Goal: Task Accomplishment & Management: Use online tool/utility

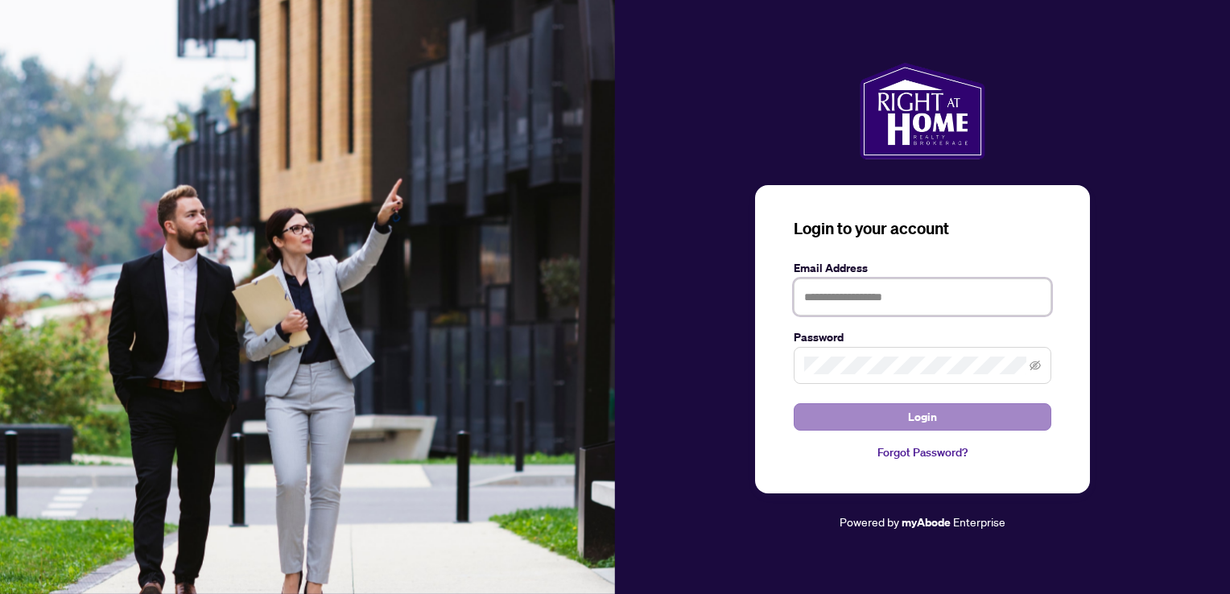
type input "**********"
click at [928, 414] on span "Login" at bounding box center [922, 417] width 29 height 26
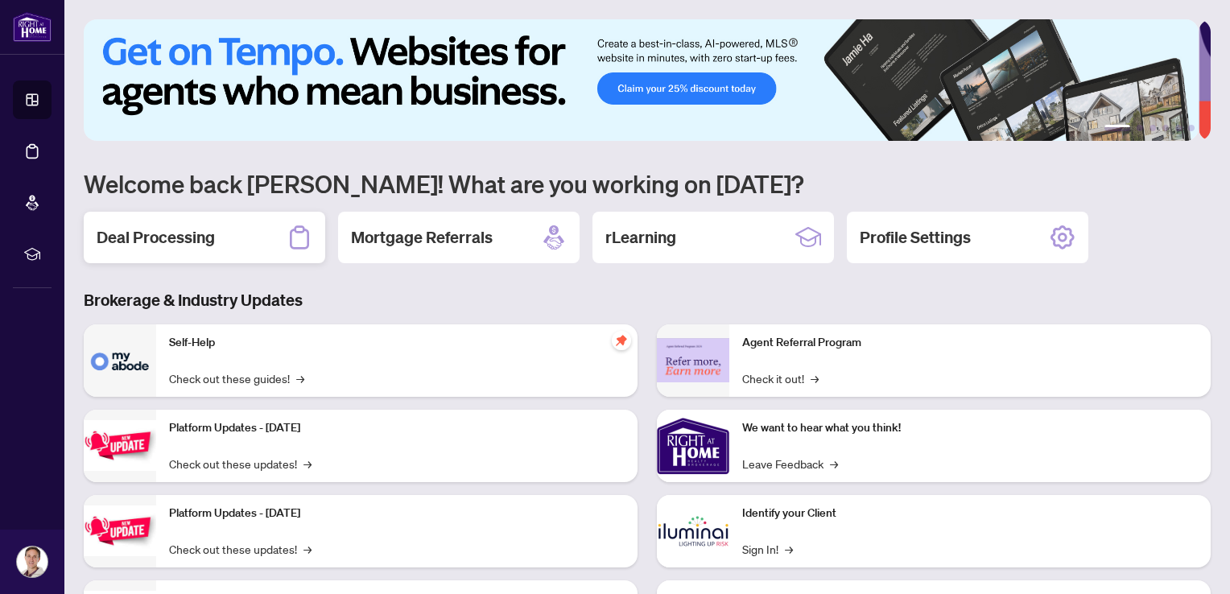
click at [201, 249] on div "Deal Processing" at bounding box center [204, 238] width 241 height 52
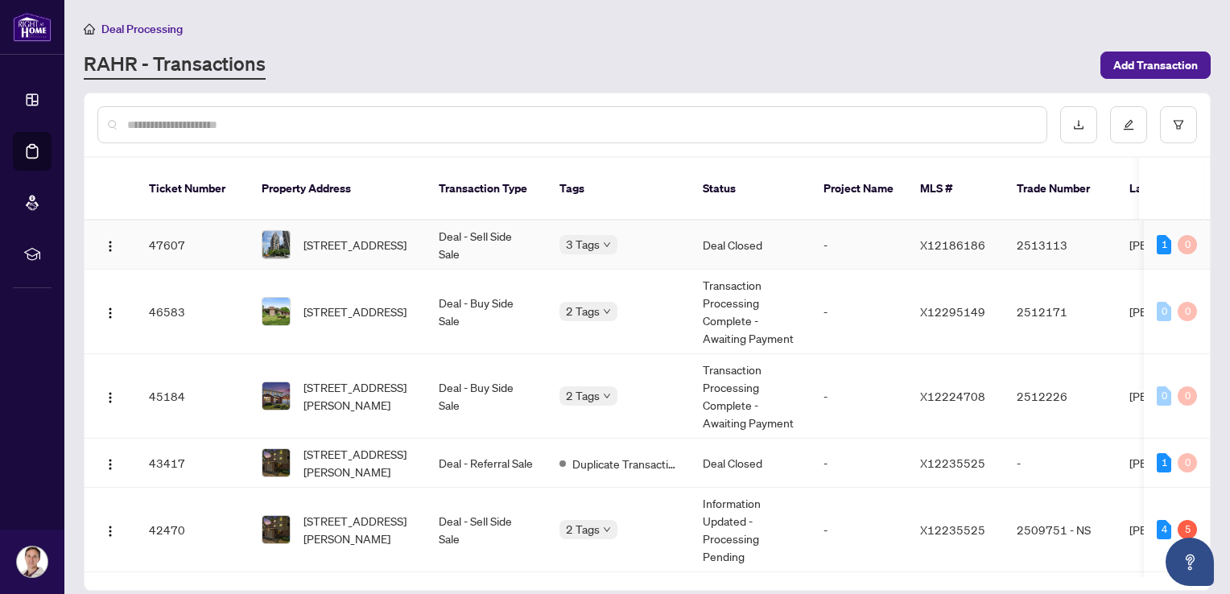
click at [499, 222] on td "Deal - Sell Side Sale" at bounding box center [486, 245] width 121 height 49
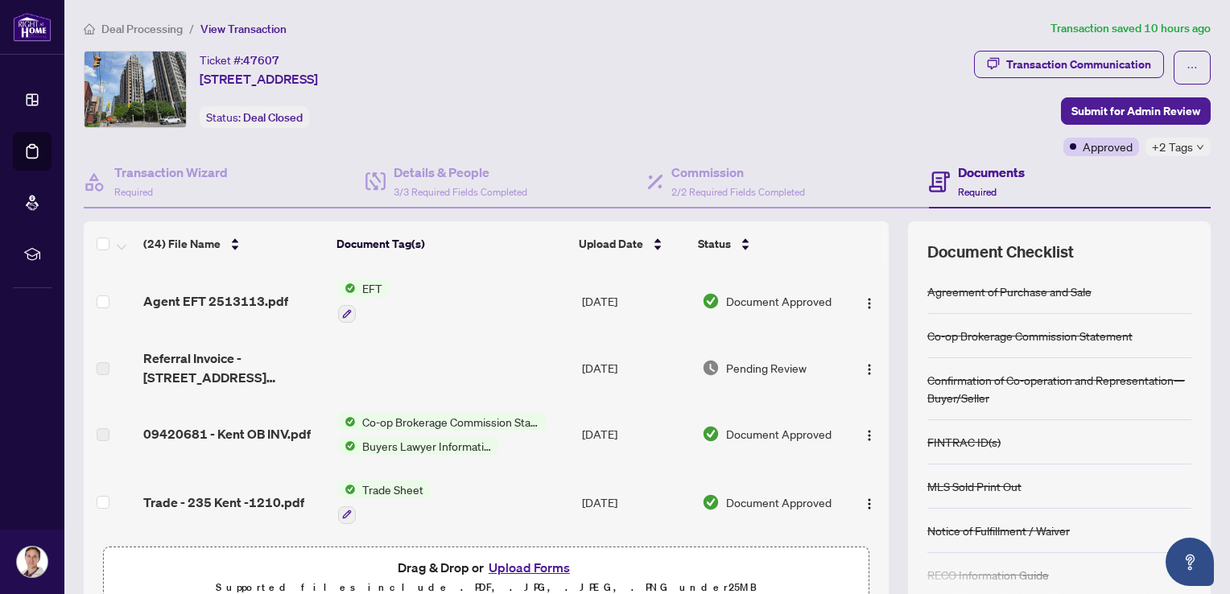
click at [373, 286] on span "EFT" at bounding box center [372, 288] width 33 height 18
click at [315, 365] on span "EFT" at bounding box center [303, 366] width 33 height 18
